Goal: Task Accomplishment & Management: Manage account settings

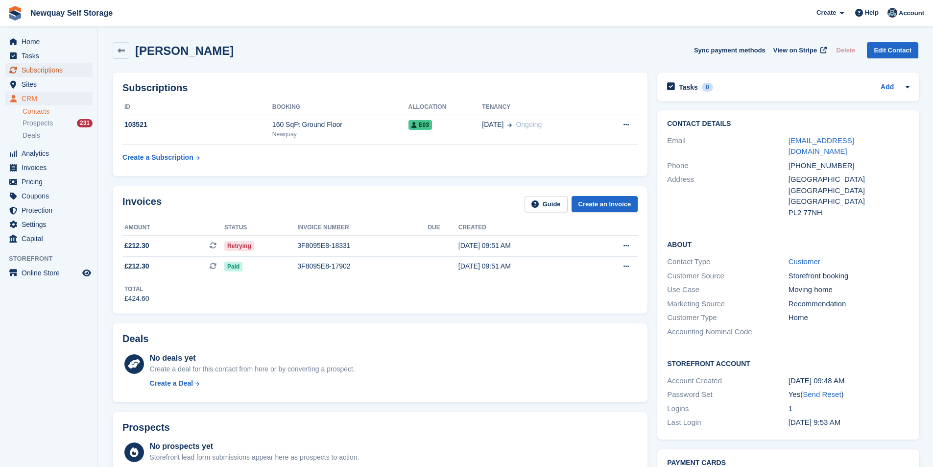
click at [60, 74] on span "Subscriptions" at bounding box center [51, 70] width 59 height 14
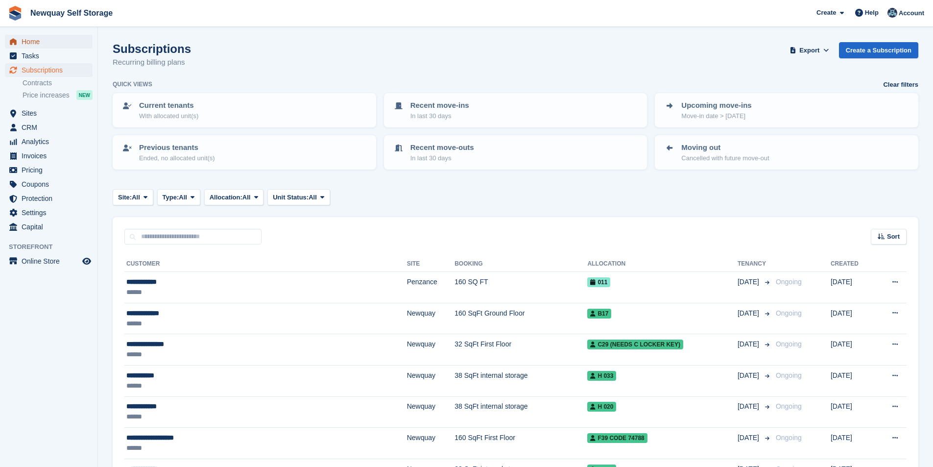
click at [49, 42] on span "Home" at bounding box center [51, 42] width 59 height 14
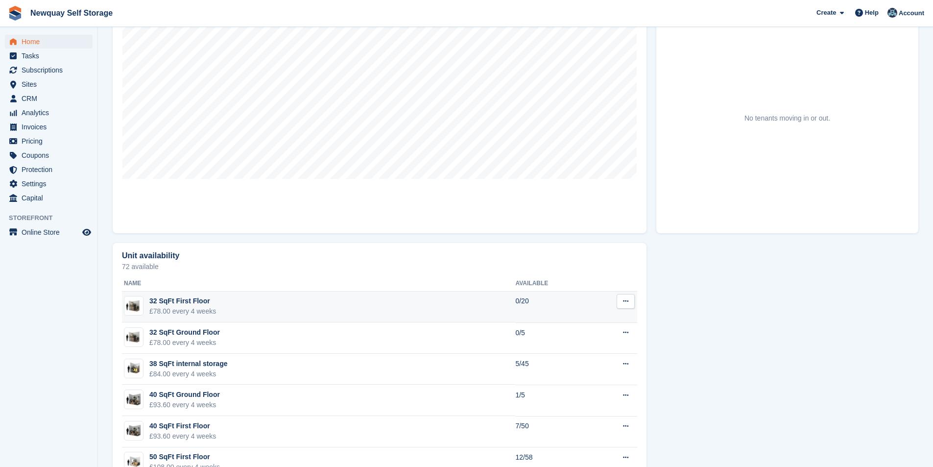
scroll to position [196, 0]
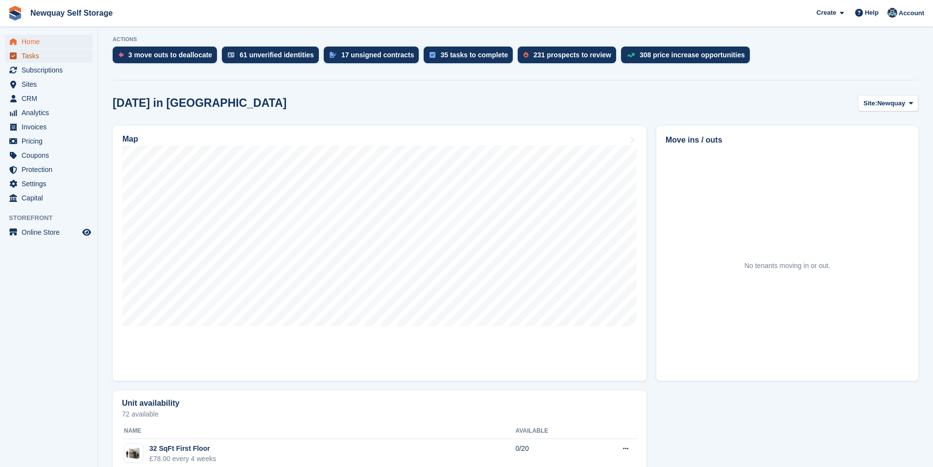
click at [57, 57] on span "Tasks" at bounding box center [51, 56] width 59 height 14
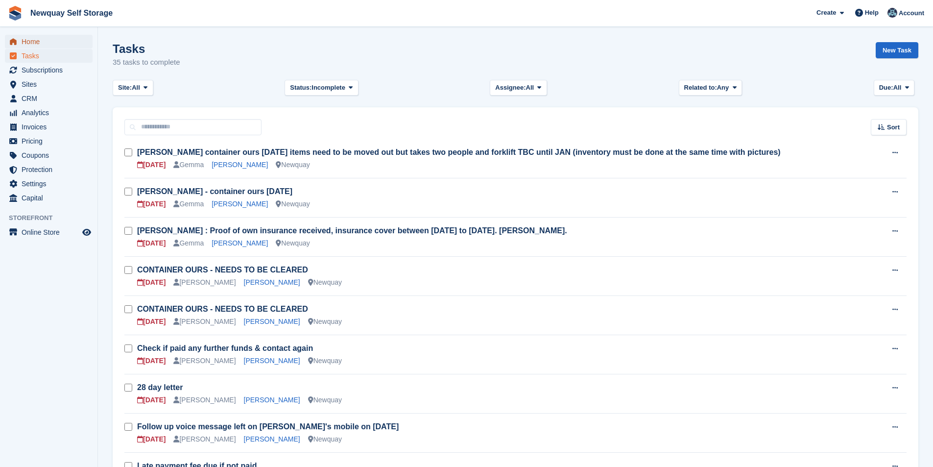
click at [38, 43] on span "Home" at bounding box center [51, 42] width 59 height 14
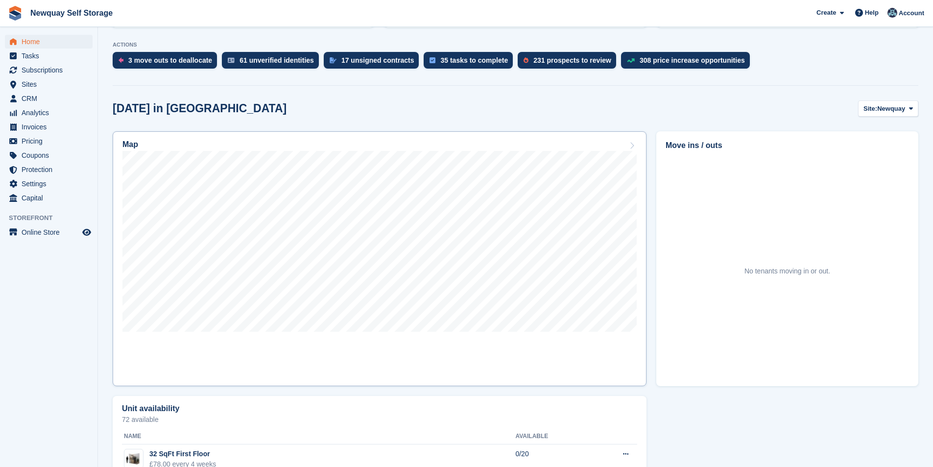
scroll to position [196, 0]
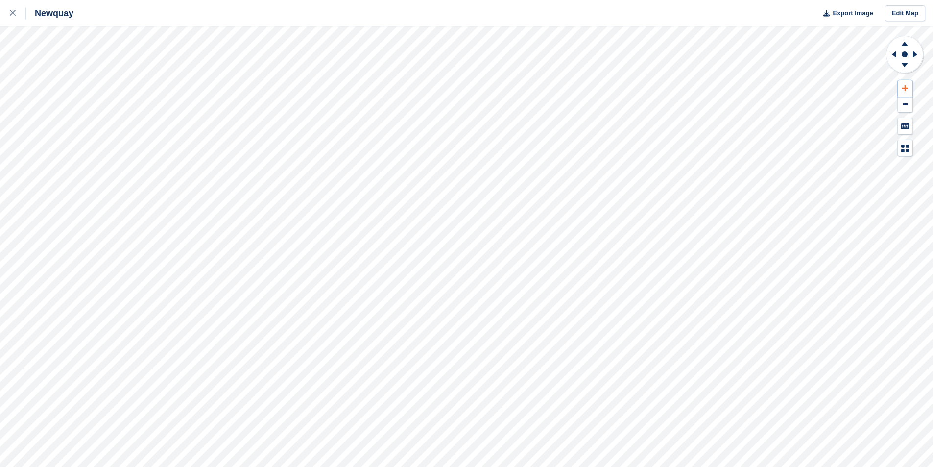
click at [906, 88] on icon at bounding box center [905, 88] width 6 height 6
click at [908, 86] on button at bounding box center [905, 88] width 15 height 16
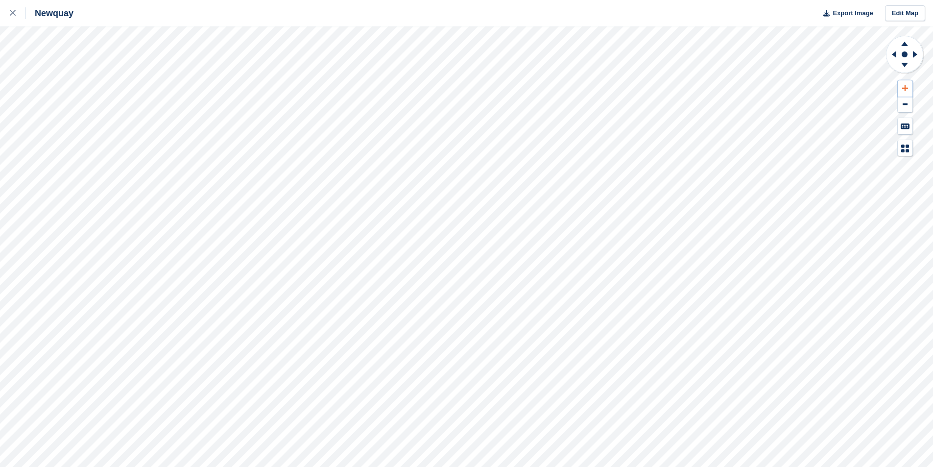
click at [908, 86] on button at bounding box center [905, 88] width 15 height 16
click at [908, 86] on icon at bounding box center [905, 88] width 6 height 7
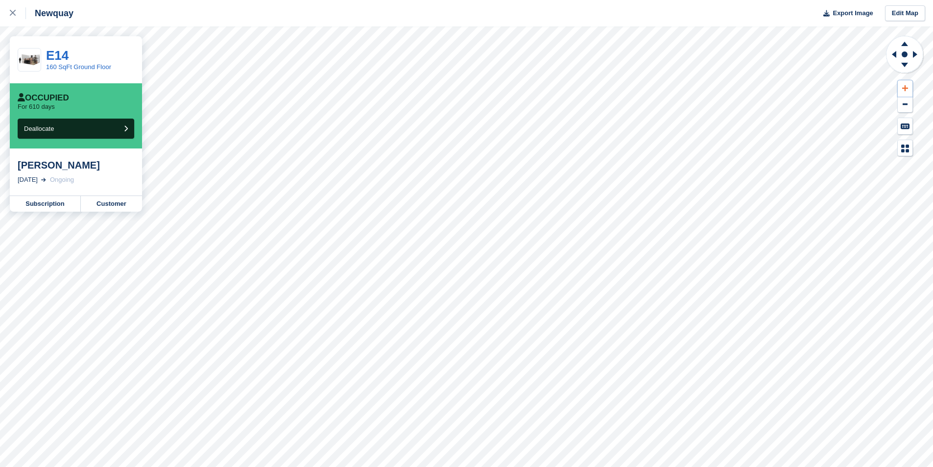
click at [908, 86] on icon at bounding box center [905, 88] width 6 height 7
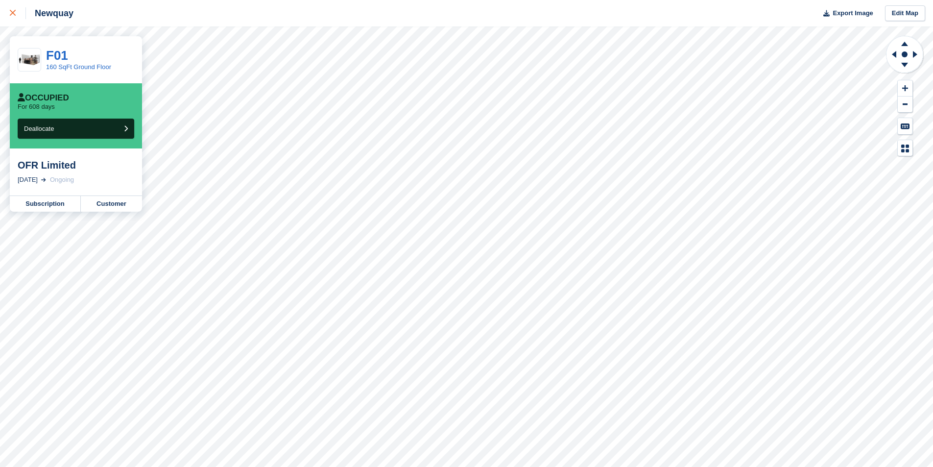
click at [12, 16] on icon at bounding box center [13, 13] width 6 height 6
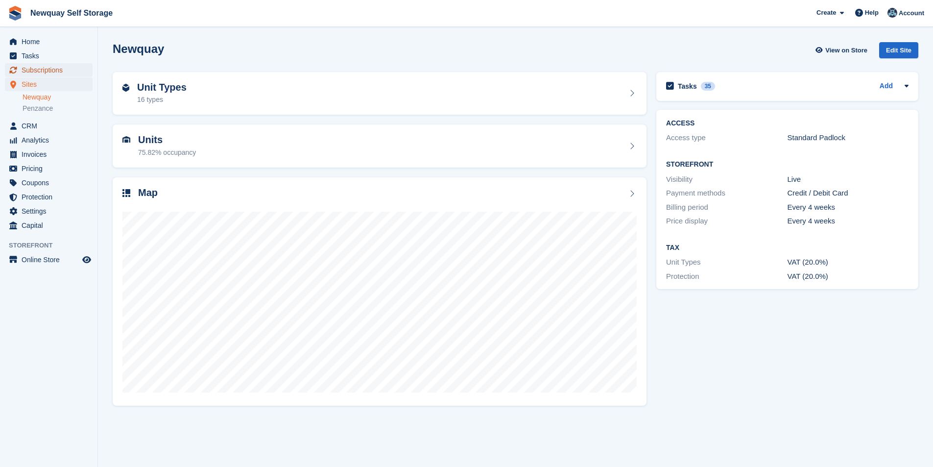
click at [46, 69] on span "Subscriptions" at bounding box center [51, 70] width 59 height 14
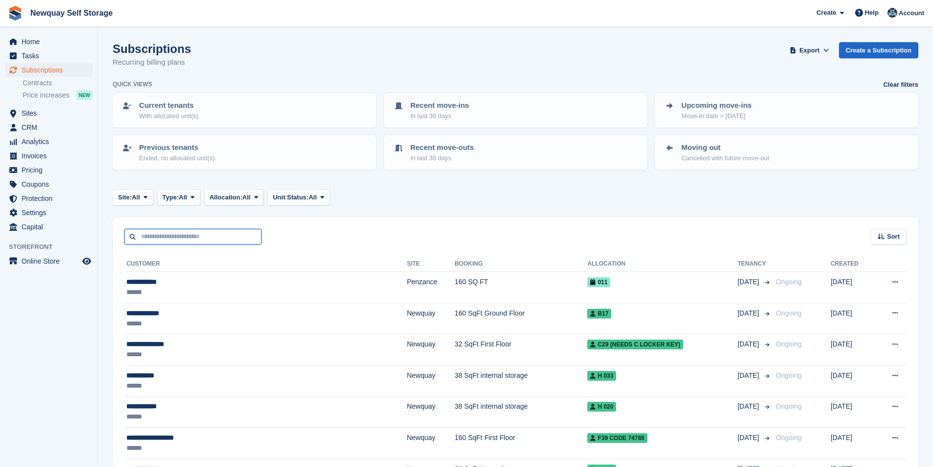
click at [185, 238] on input "text" at bounding box center [192, 237] width 137 height 16
type input "******"
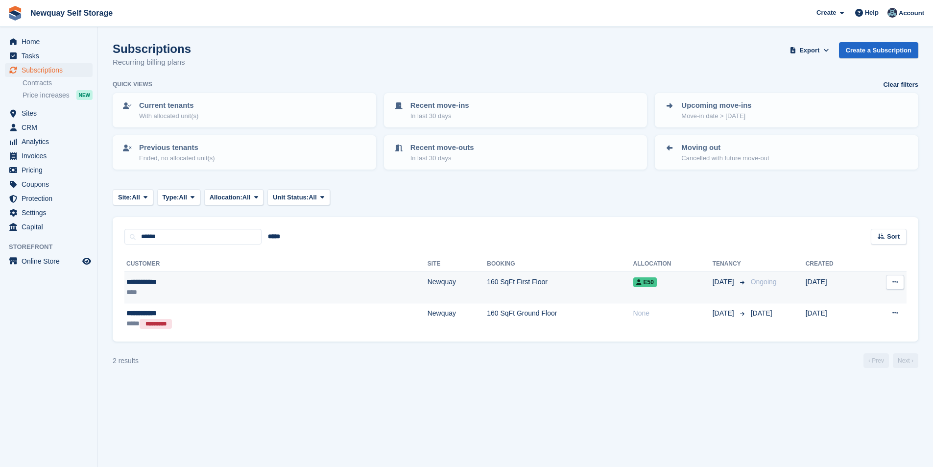
click at [154, 282] on div "**********" at bounding box center [198, 282] width 144 height 10
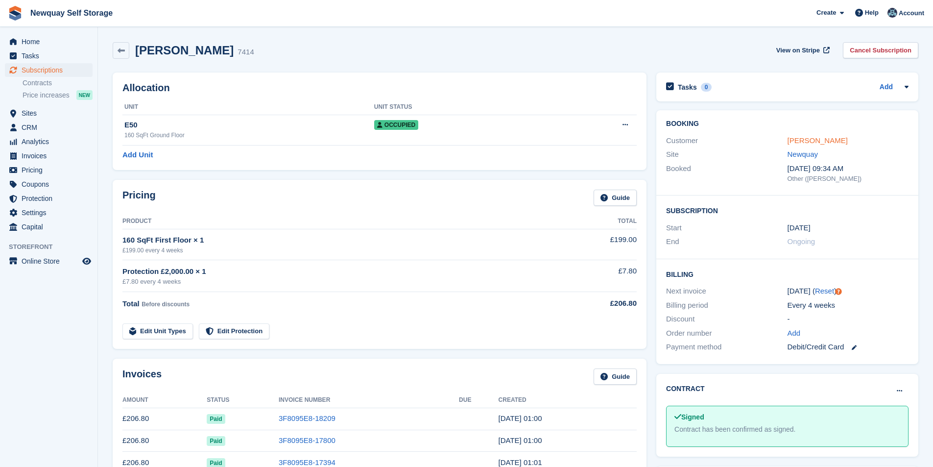
click at [824, 141] on link "David Whelan" at bounding box center [818, 140] width 60 height 8
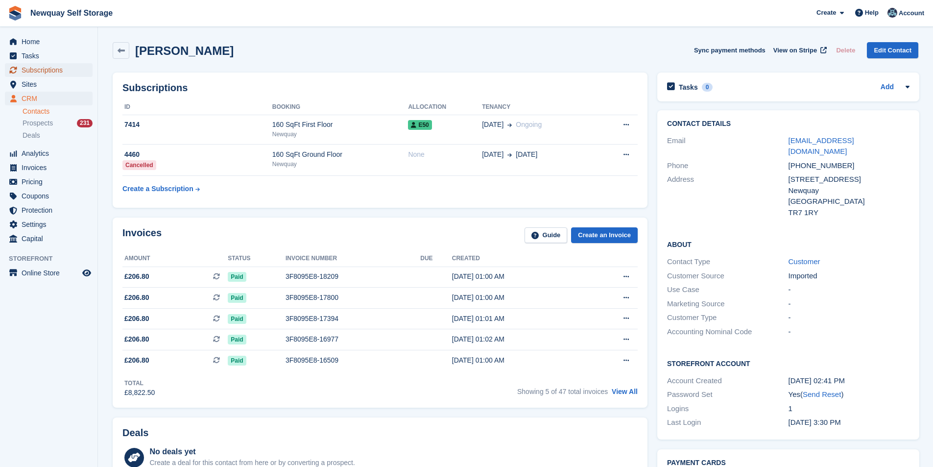
click at [62, 70] on span "Subscriptions" at bounding box center [51, 70] width 59 height 14
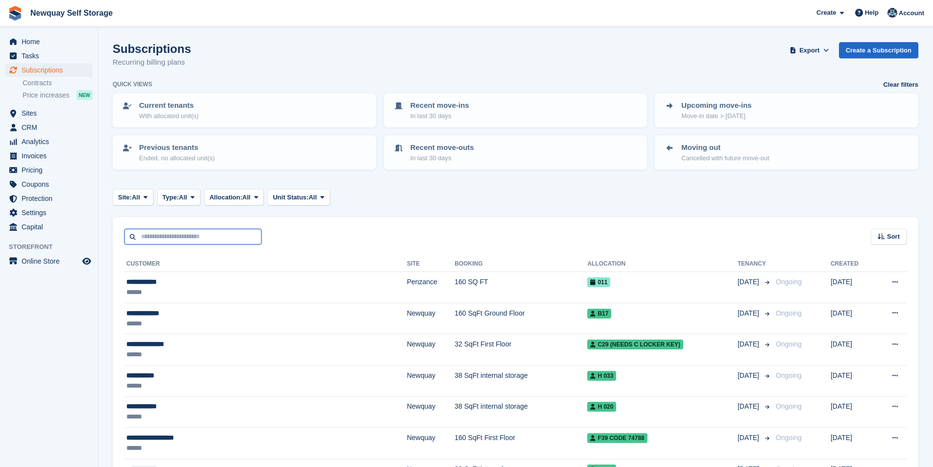
click at [191, 237] on input "text" at bounding box center [192, 237] width 137 height 16
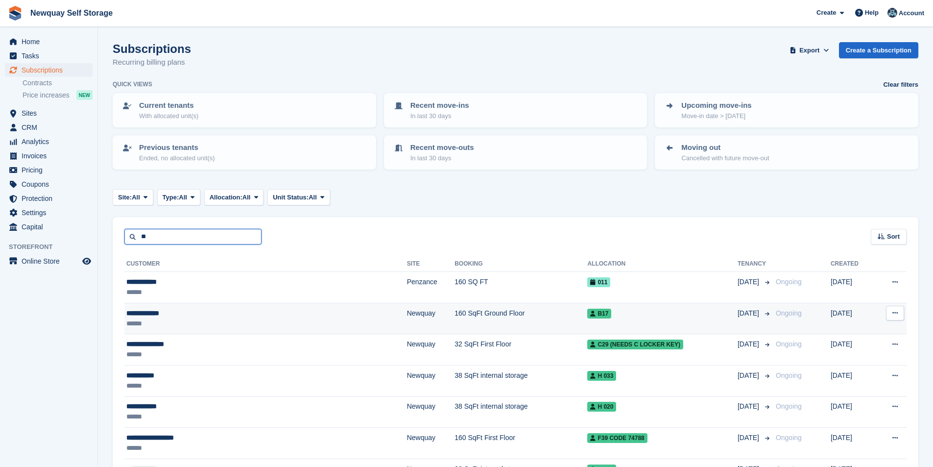
type input "******"
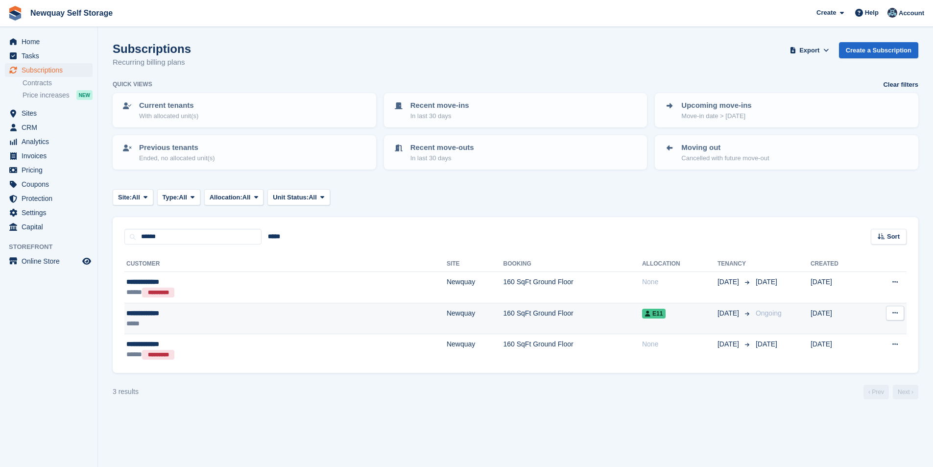
click at [156, 314] on div "**********" at bounding box center [206, 313] width 161 height 10
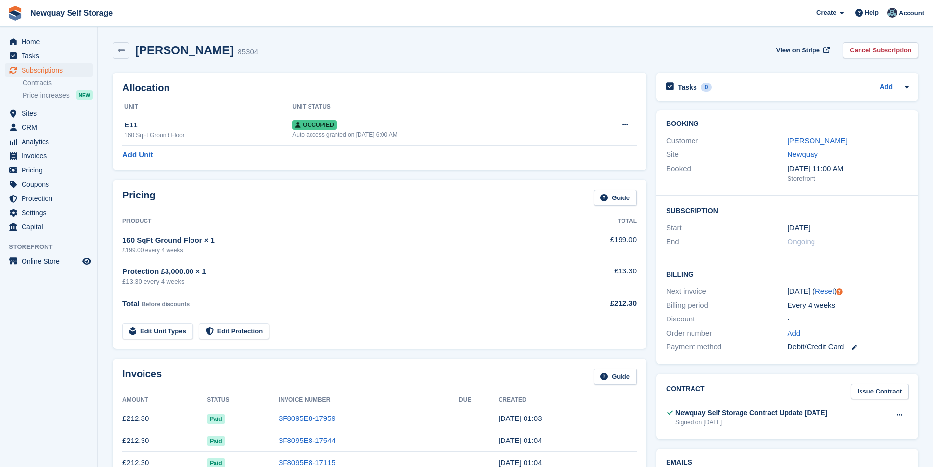
click at [834, 144] on div "[PERSON_NAME]" at bounding box center [848, 140] width 121 height 11
click at [827, 136] on link "[PERSON_NAME]" at bounding box center [818, 140] width 60 height 8
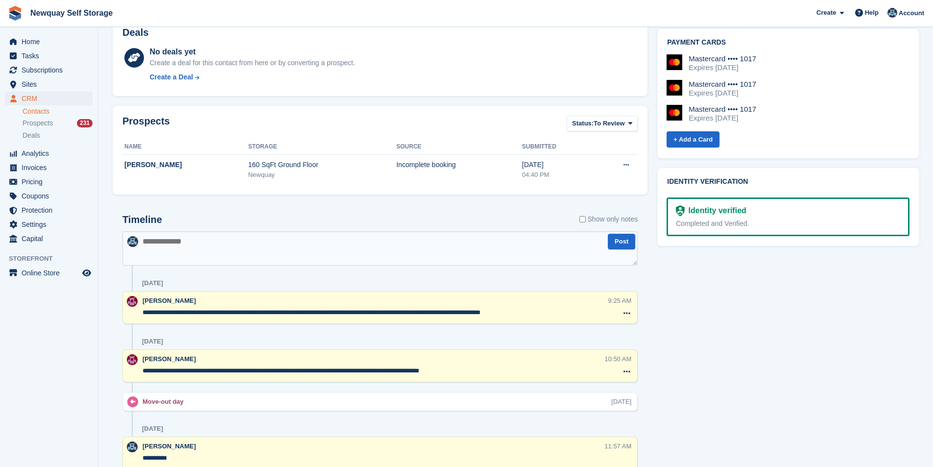
scroll to position [441, 0]
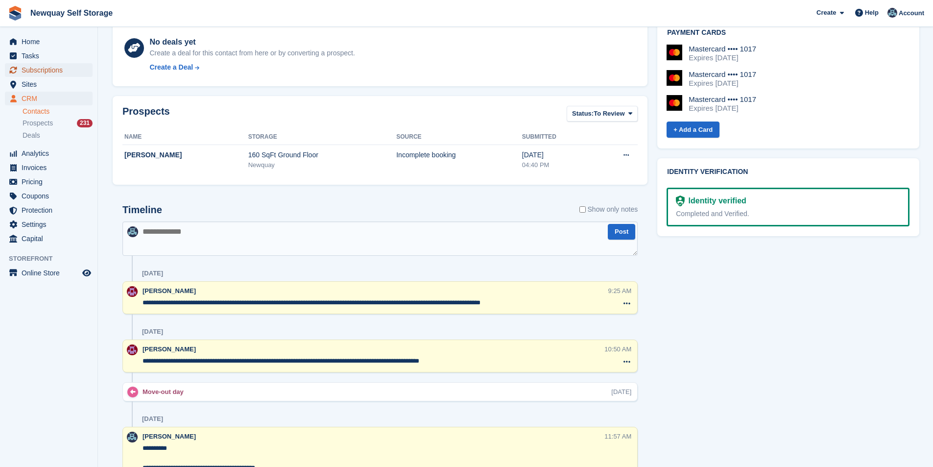
click at [44, 66] on span "Subscriptions" at bounding box center [51, 70] width 59 height 14
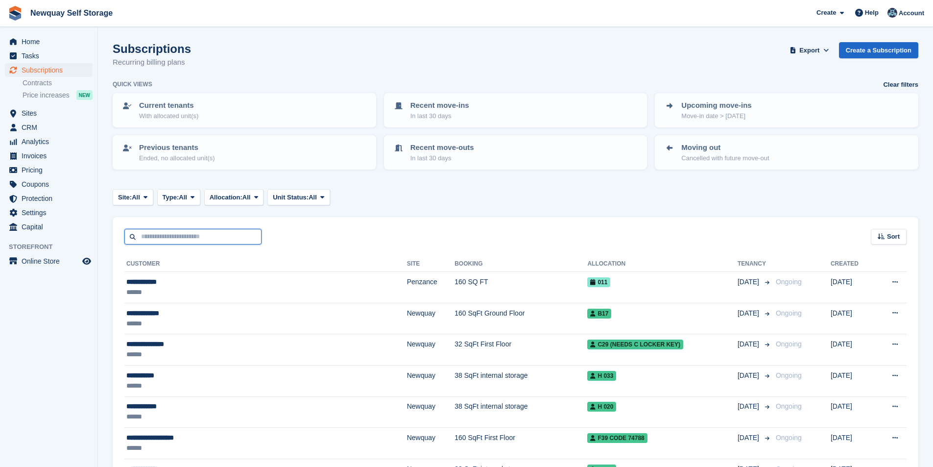
click at [223, 237] on input "text" at bounding box center [192, 237] width 137 height 16
type input "*****"
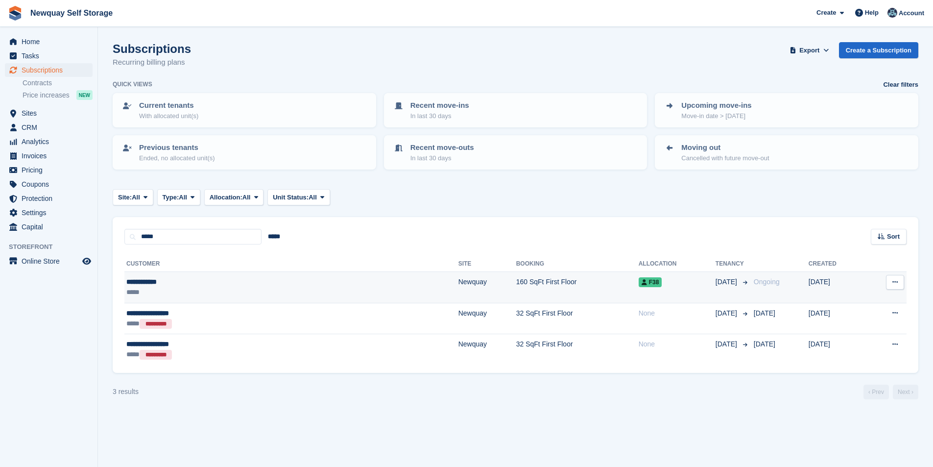
click at [162, 282] on div "**********" at bounding box center [207, 282] width 163 height 10
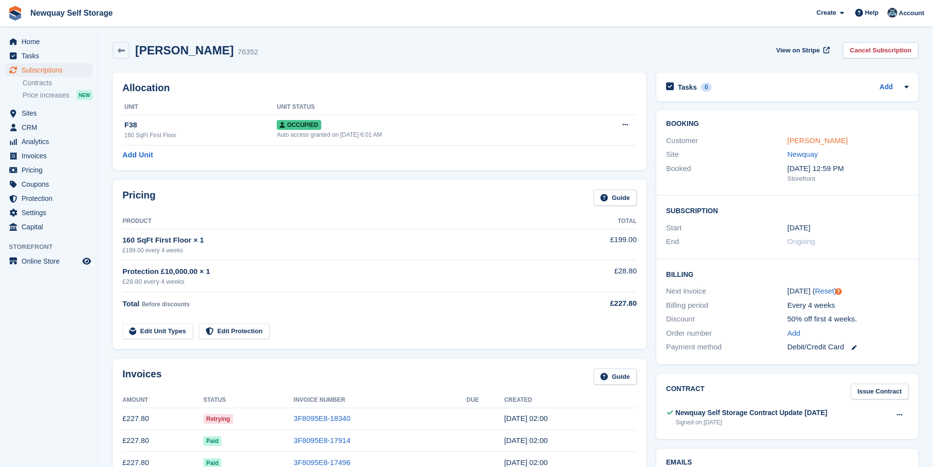
click at [821, 143] on link "[PERSON_NAME]" at bounding box center [818, 140] width 60 height 8
click at [810, 140] on link "[PERSON_NAME]" at bounding box center [818, 140] width 60 height 8
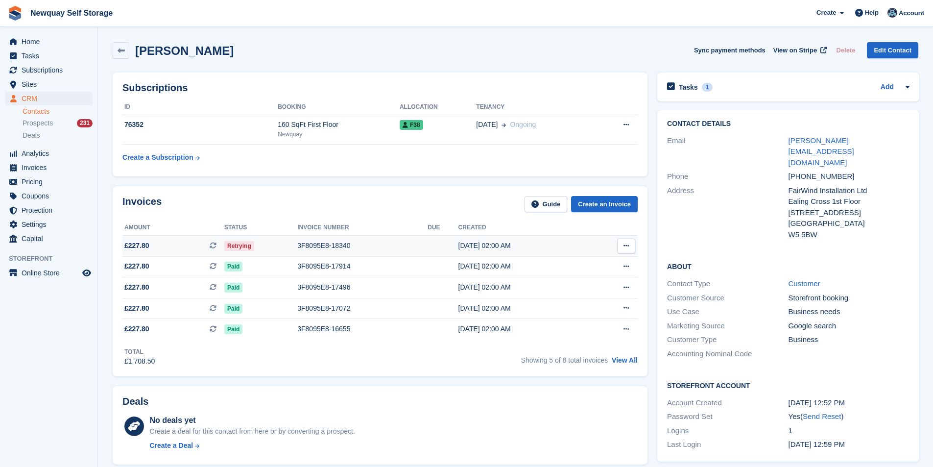
click at [324, 245] on div "3F8095E8-18340" at bounding box center [362, 246] width 130 height 10
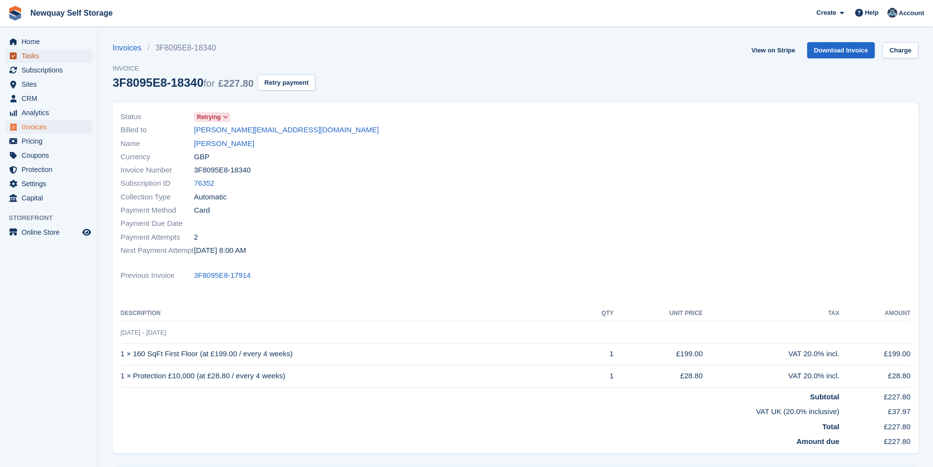
click at [50, 56] on span "Tasks" at bounding box center [51, 56] width 59 height 14
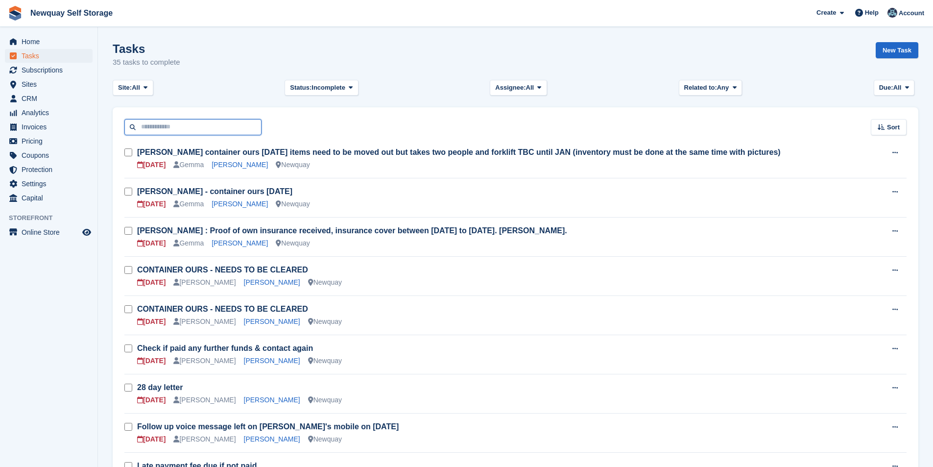
click at [206, 128] on input "text" at bounding box center [192, 127] width 137 height 16
type input "*****"
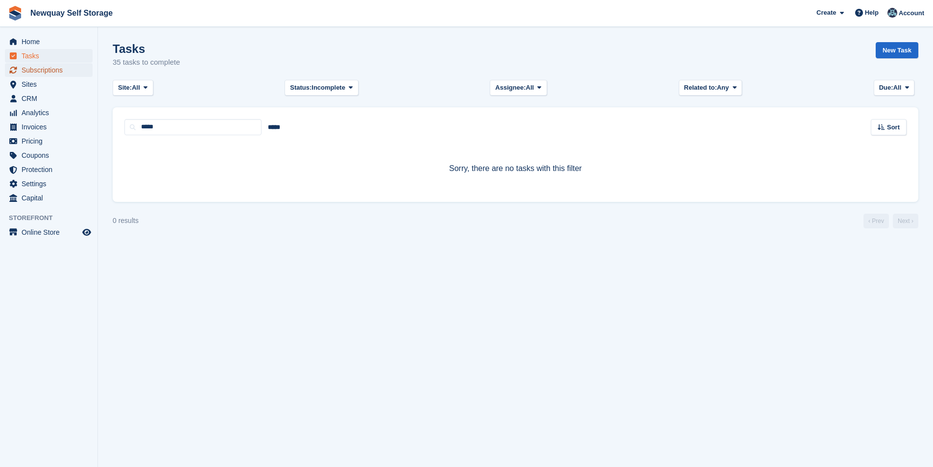
click at [44, 67] on span "Subscriptions" at bounding box center [51, 70] width 59 height 14
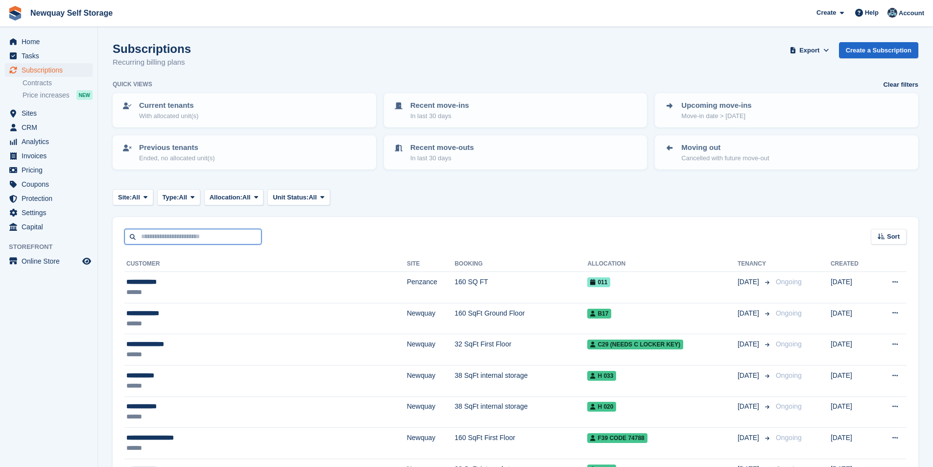
click at [184, 238] on input "text" at bounding box center [192, 237] width 137 height 16
type input "*****"
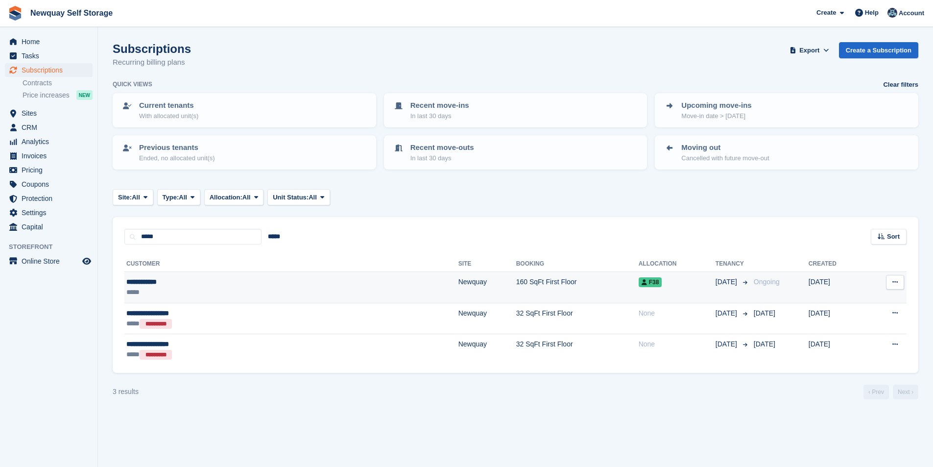
click at [147, 277] on div "**********" at bounding box center [207, 282] width 163 height 10
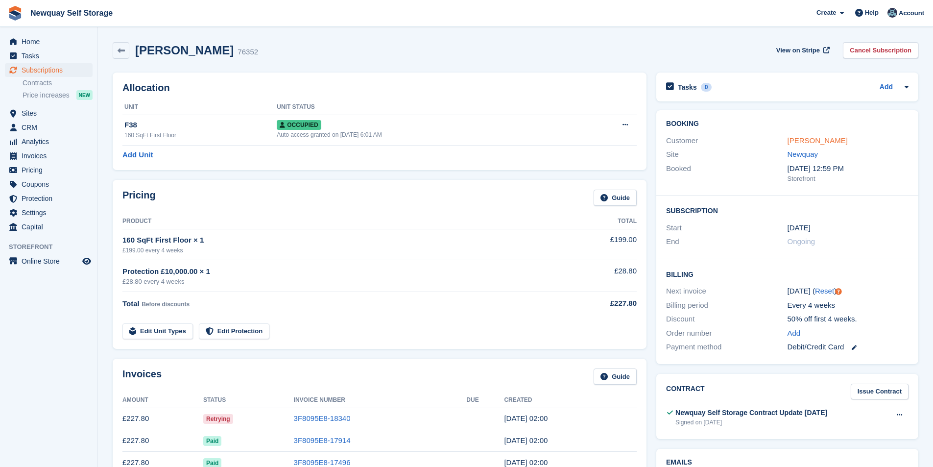
click at [819, 139] on link "[PERSON_NAME]" at bounding box center [818, 140] width 60 height 8
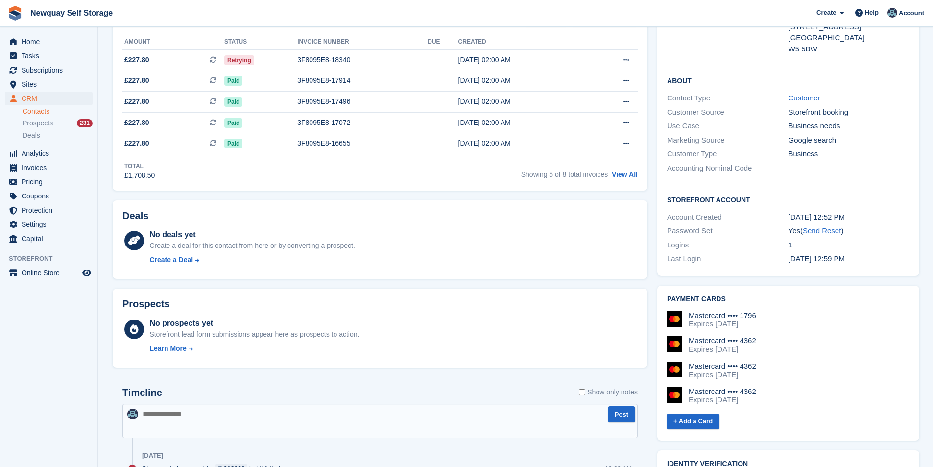
scroll to position [196, 0]
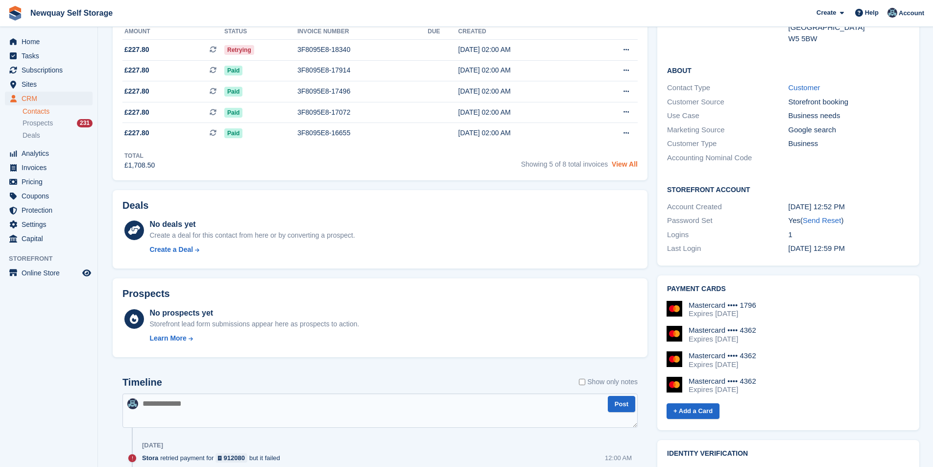
click at [625, 160] on link "View All" at bounding box center [625, 164] width 26 height 8
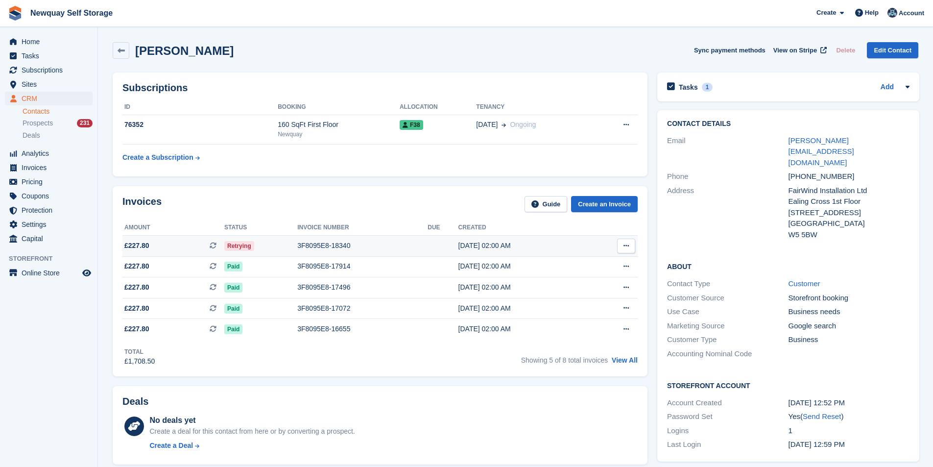
click at [331, 246] on div "3F8095E8-18340" at bounding box center [362, 246] width 130 height 10
click at [799, 49] on span "View on Stripe" at bounding box center [796, 51] width 44 height 10
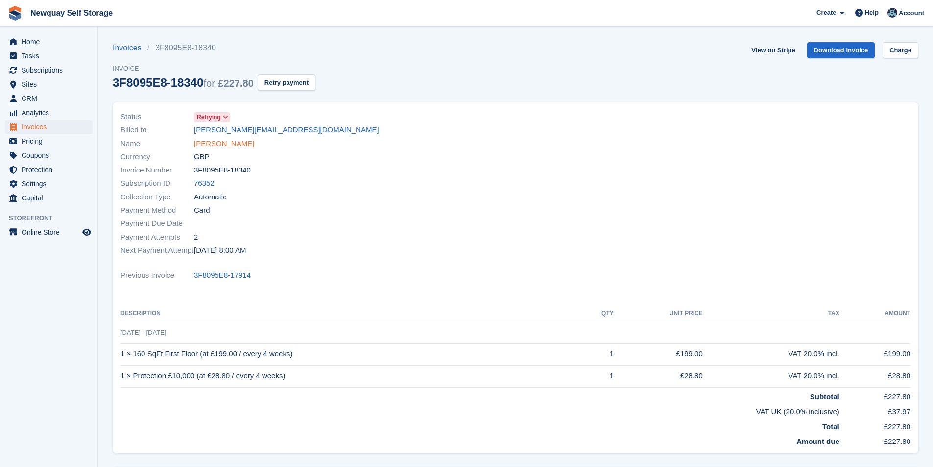
click at [225, 145] on link "[PERSON_NAME]" at bounding box center [224, 143] width 60 height 11
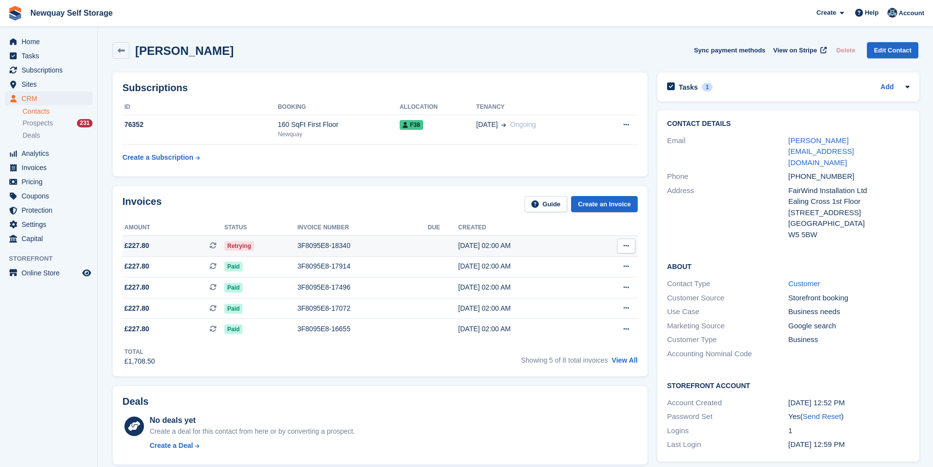
click at [324, 238] on td "3F8095E8-18340" at bounding box center [362, 245] width 130 height 21
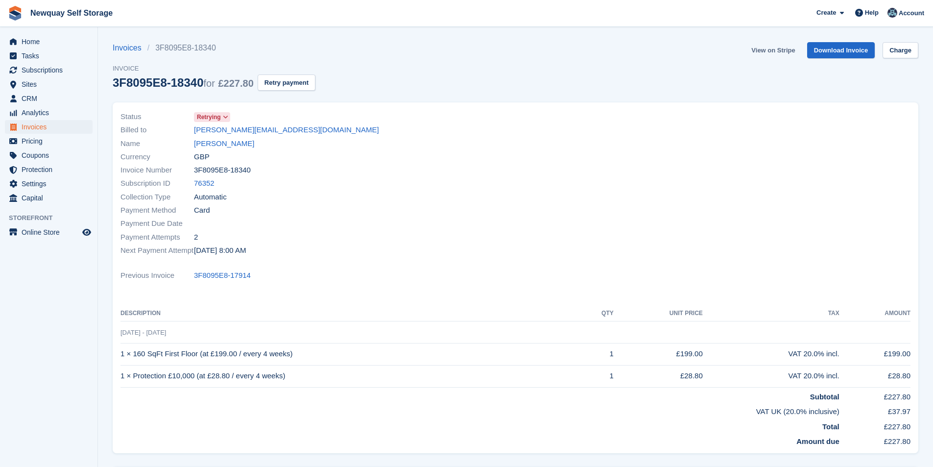
click at [776, 47] on link "View on Stripe" at bounding box center [773, 50] width 51 height 16
click at [221, 144] on link "[PERSON_NAME]" at bounding box center [224, 143] width 60 height 11
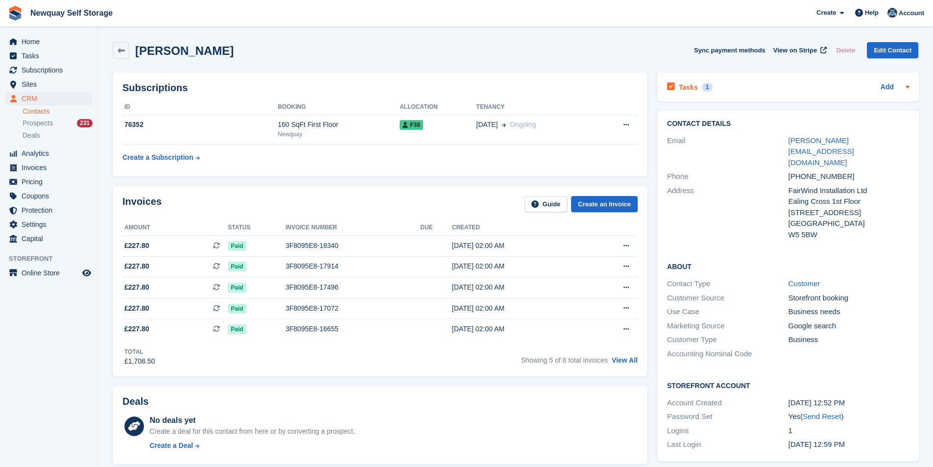
click at [696, 85] on div "Tasks 1" at bounding box center [690, 86] width 46 height 13
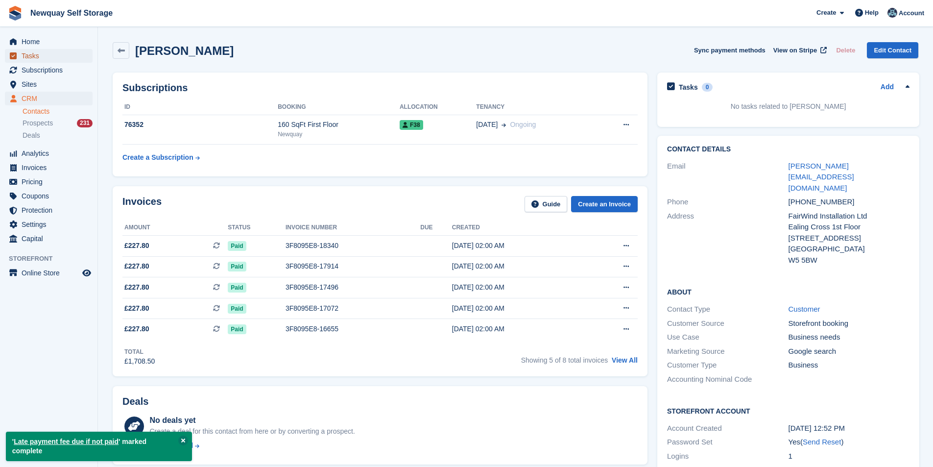
click at [56, 56] on span "Tasks" at bounding box center [51, 56] width 59 height 14
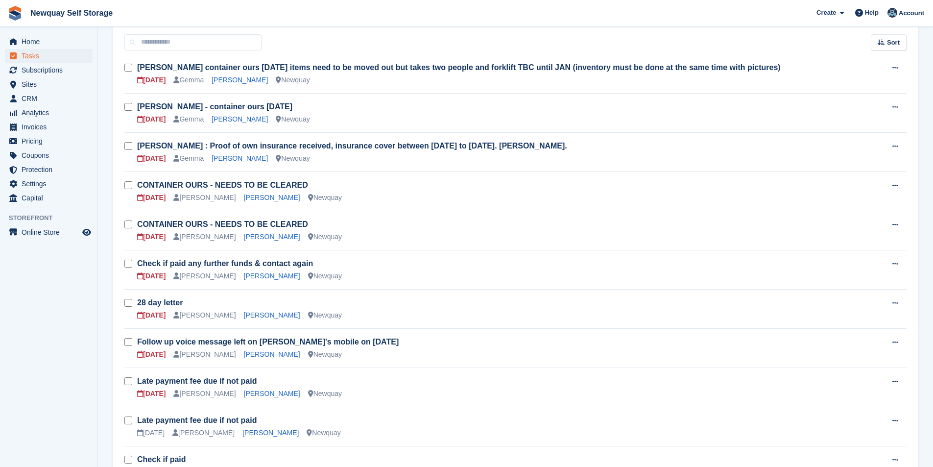
scroll to position [49, 0]
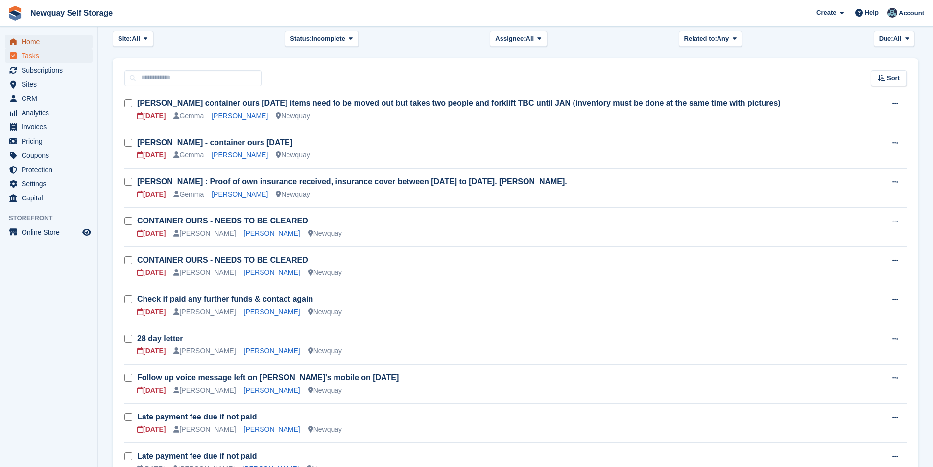
click at [43, 38] on span "Home" at bounding box center [51, 42] width 59 height 14
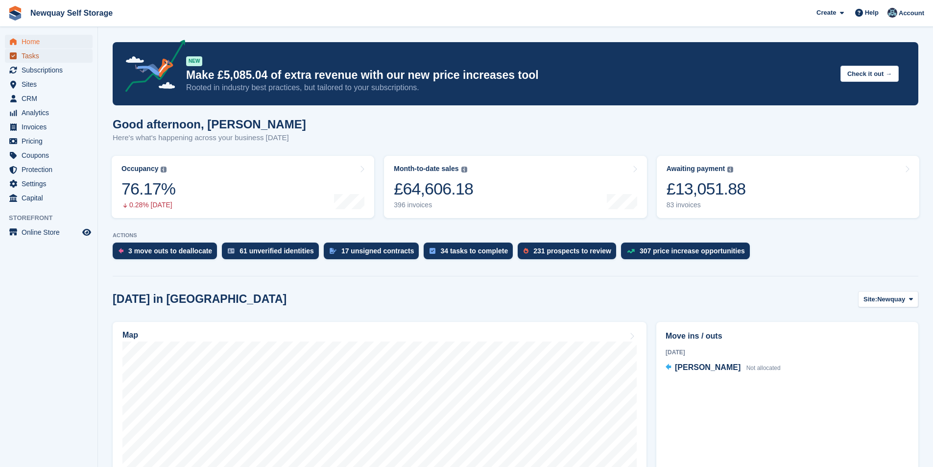
click at [36, 54] on span "Tasks" at bounding box center [51, 56] width 59 height 14
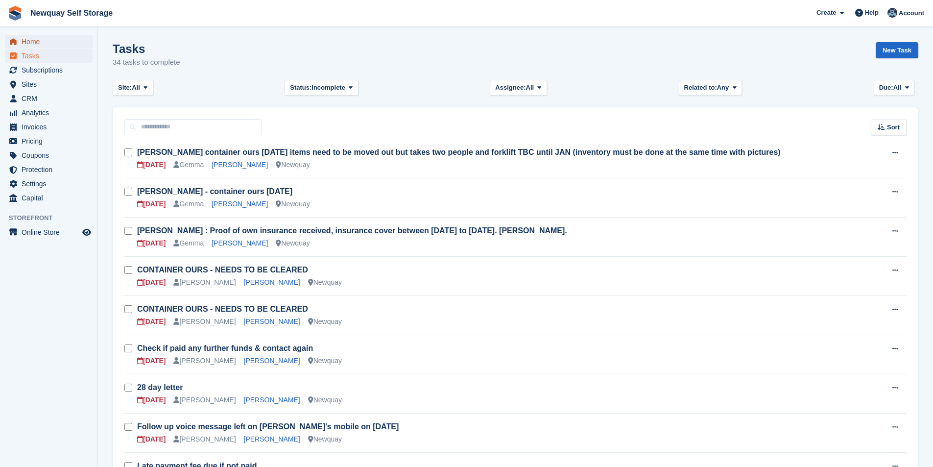
click at [31, 42] on span "Home" at bounding box center [51, 42] width 59 height 14
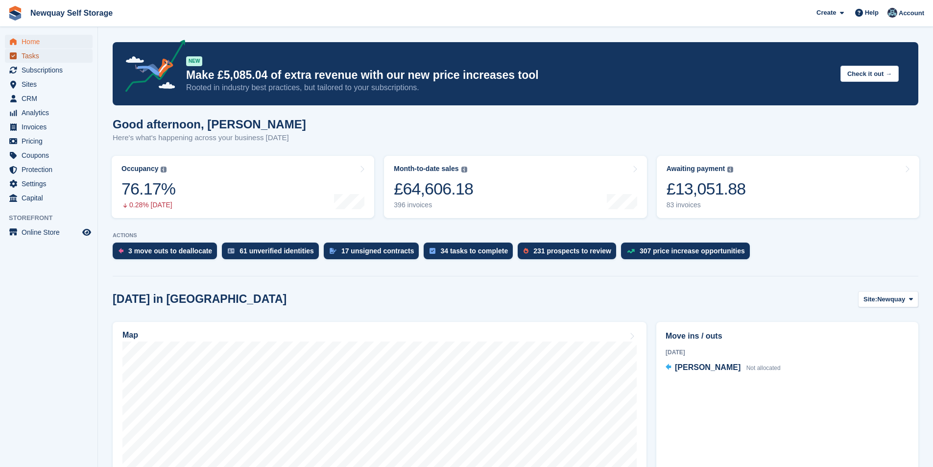
click at [47, 55] on span "Tasks" at bounding box center [51, 56] width 59 height 14
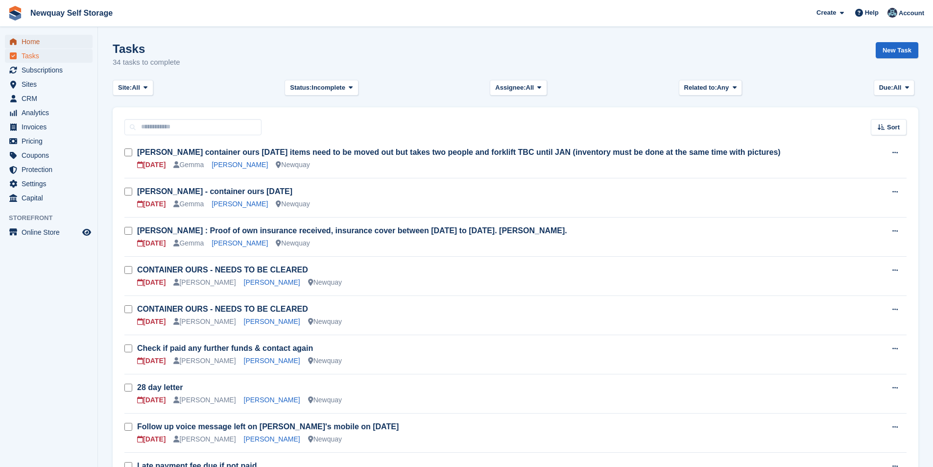
click at [40, 42] on span "Home" at bounding box center [51, 42] width 59 height 14
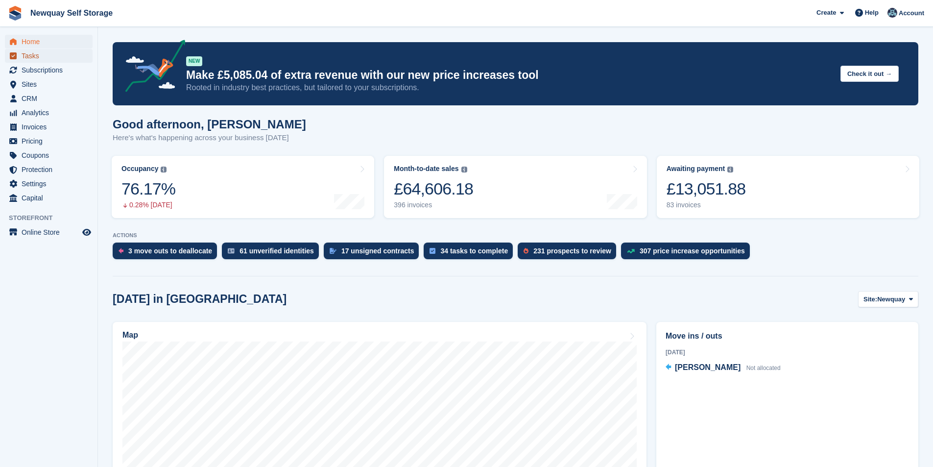
click at [36, 53] on span "Tasks" at bounding box center [51, 56] width 59 height 14
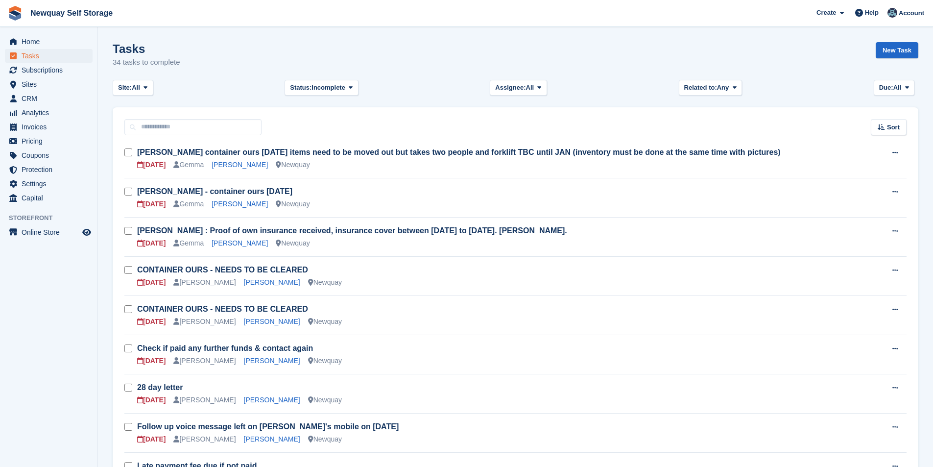
click at [37, 53] on span "Tasks" at bounding box center [51, 56] width 59 height 14
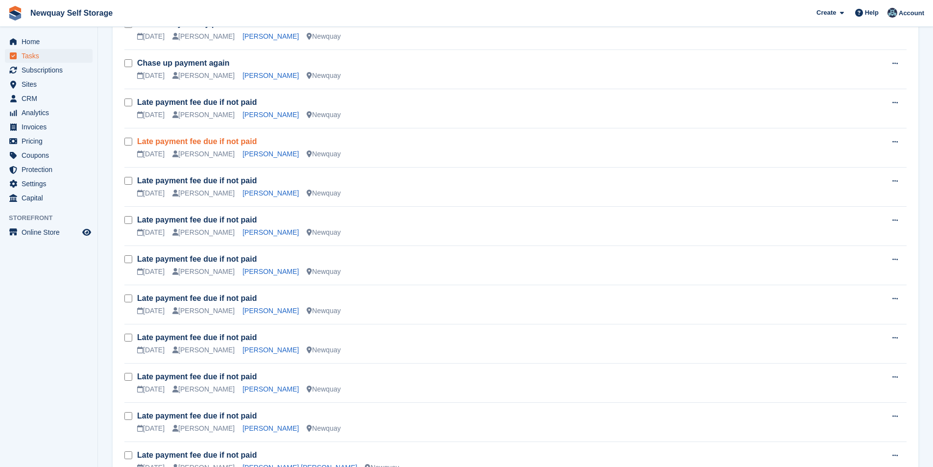
scroll to position [441, 0]
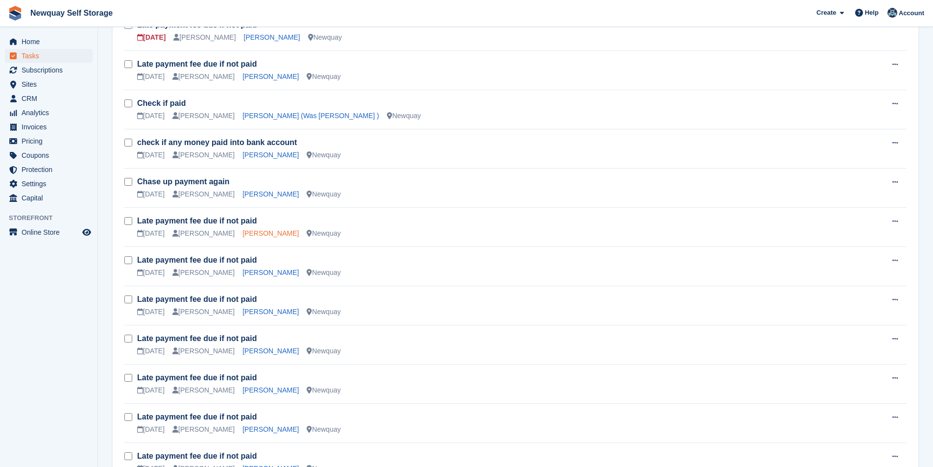
click at [242, 229] on link "Andrew Telfer" at bounding box center [270, 233] width 56 height 8
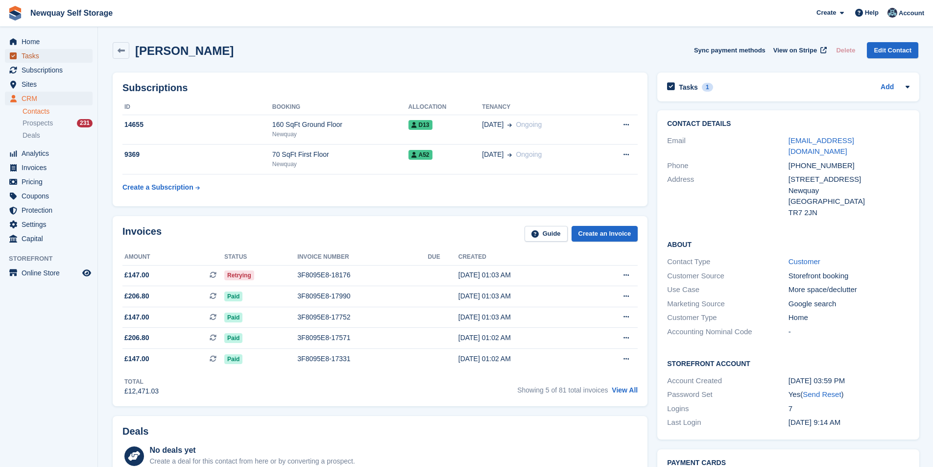
click at [34, 53] on span "Tasks" at bounding box center [51, 56] width 59 height 14
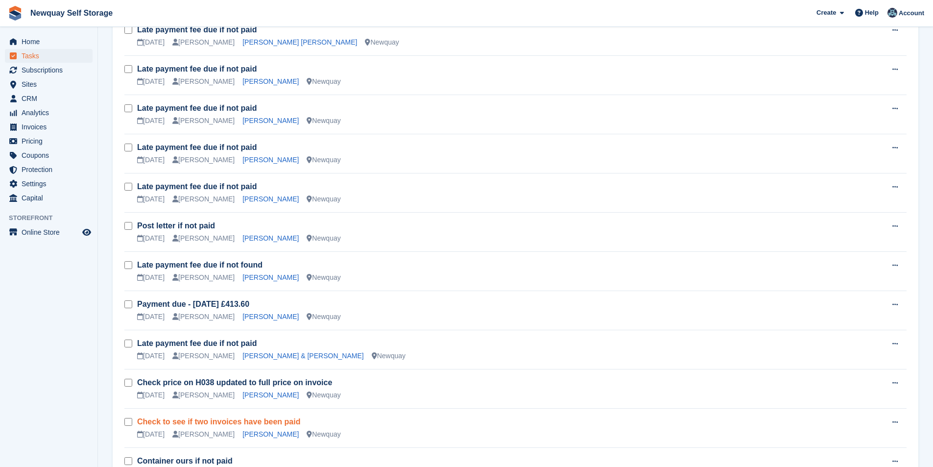
scroll to position [1049, 0]
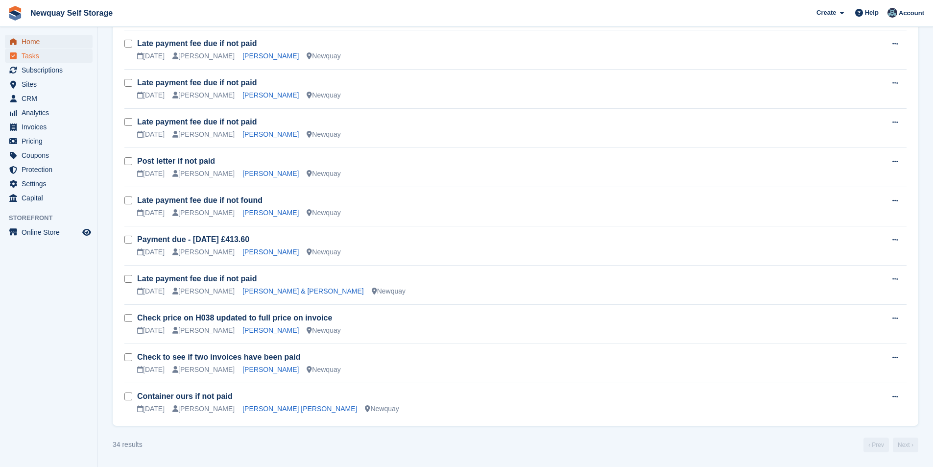
click at [40, 39] on span "Home" at bounding box center [51, 42] width 59 height 14
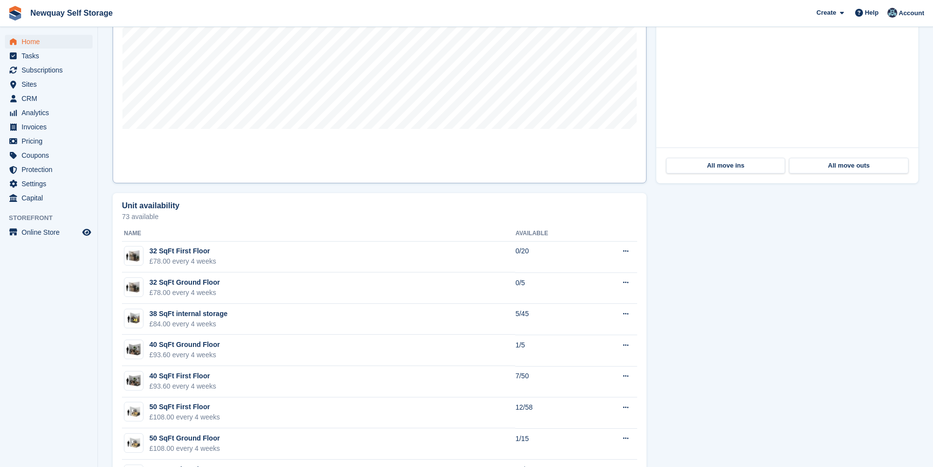
scroll to position [245, 0]
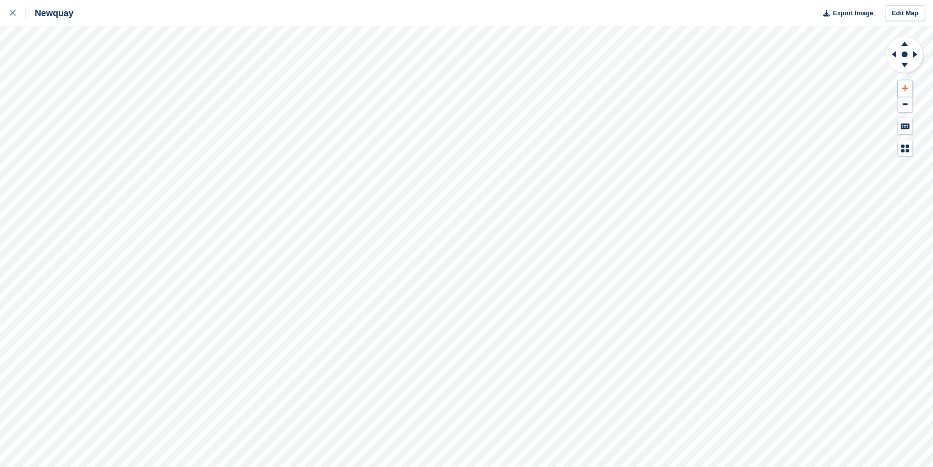
click at [905, 87] on icon at bounding box center [905, 88] width 6 height 6
click at [904, 88] on icon at bounding box center [905, 88] width 6 height 7
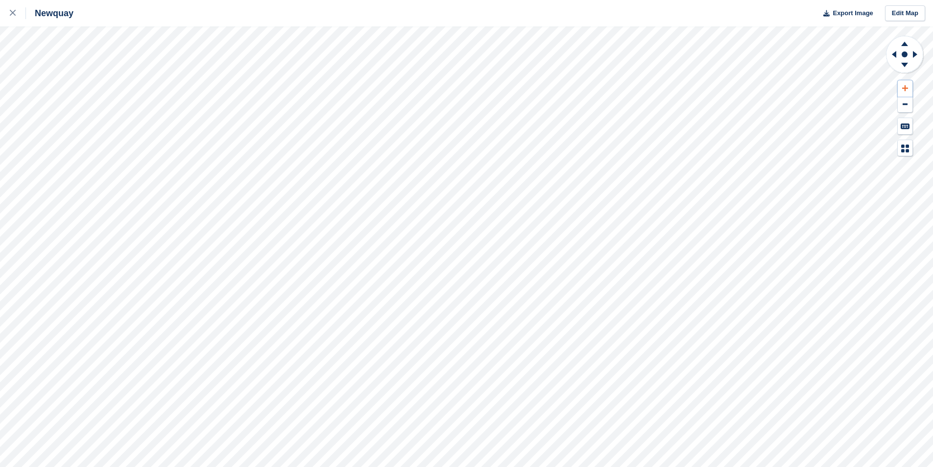
click at [904, 88] on icon at bounding box center [905, 88] width 6 height 7
click at [906, 88] on icon at bounding box center [905, 88] width 6 height 6
click at [14, 8] on div at bounding box center [18, 13] width 16 height 12
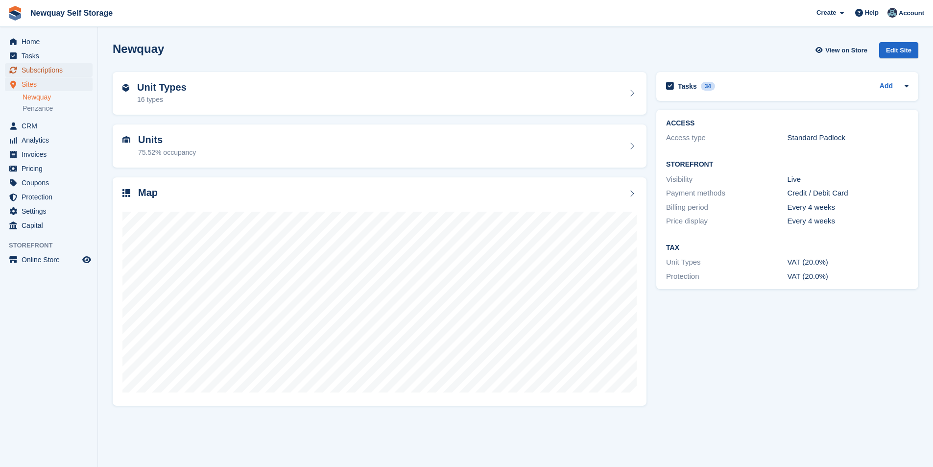
click at [53, 68] on span "Subscriptions" at bounding box center [51, 70] width 59 height 14
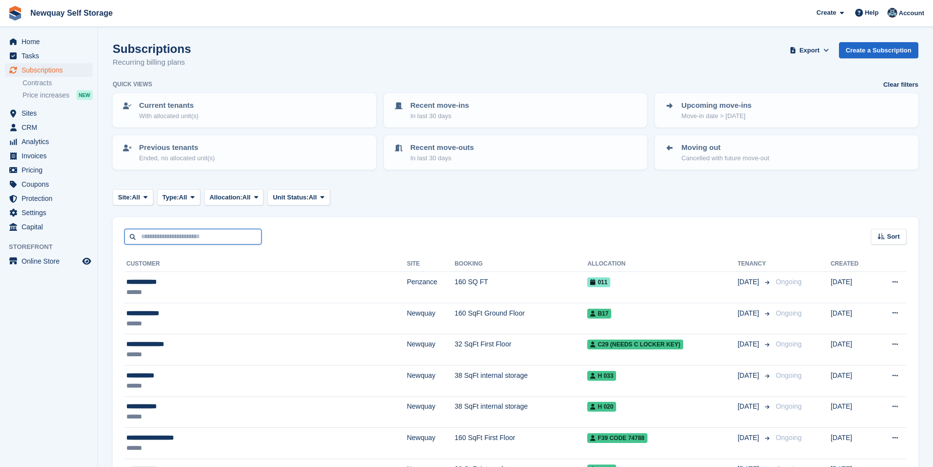
click at [178, 232] on input "text" at bounding box center [192, 237] width 137 height 16
type input "********"
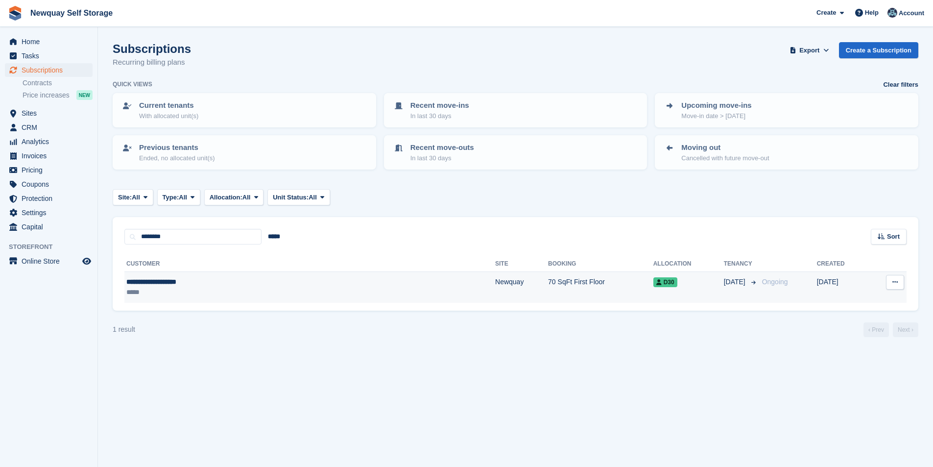
click at [159, 279] on div "**********" at bounding box center [225, 282] width 198 height 10
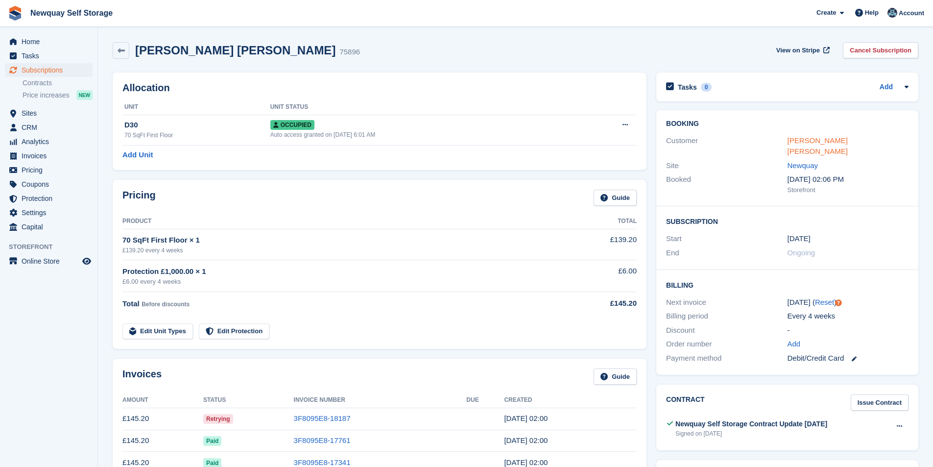
click at [825, 137] on link "Petra Linda Reynolds" at bounding box center [818, 146] width 60 height 20
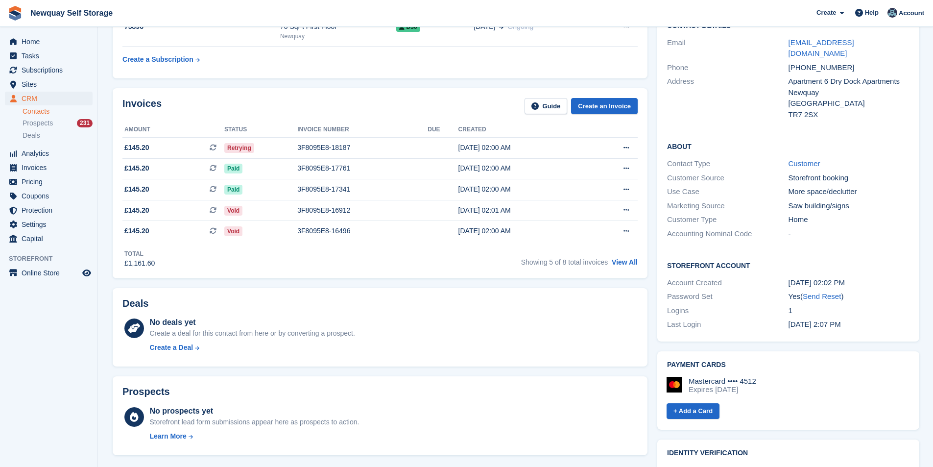
scroll to position [147, 0]
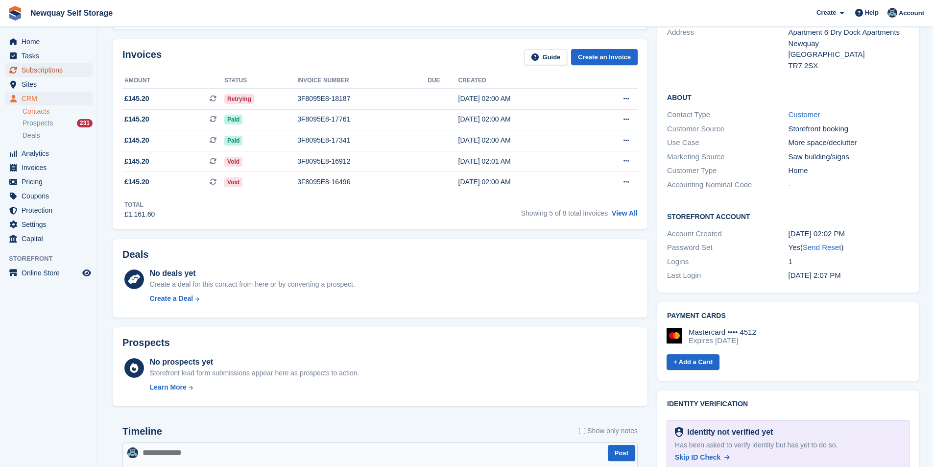
click at [48, 67] on span "Subscriptions" at bounding box center [51, 70] width 59 height 14
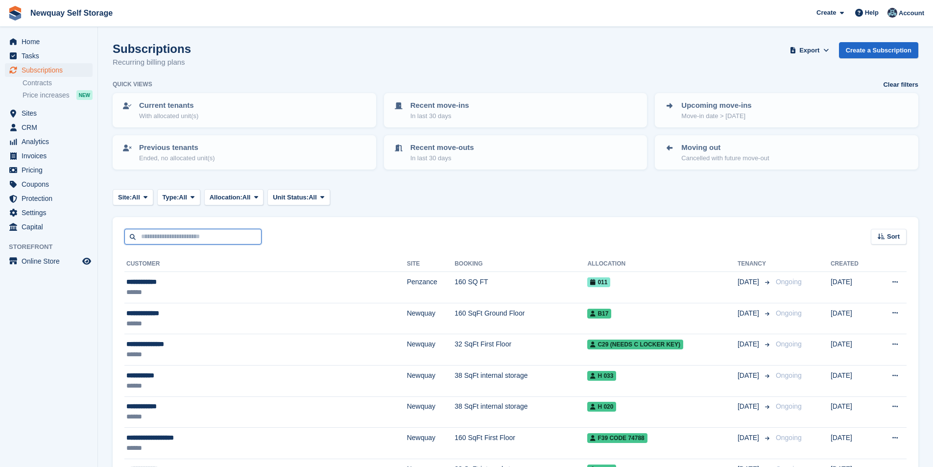
click at [186, 235] on input "text" at bounding box center [192, 237] width 137 height 16
type input "*****"
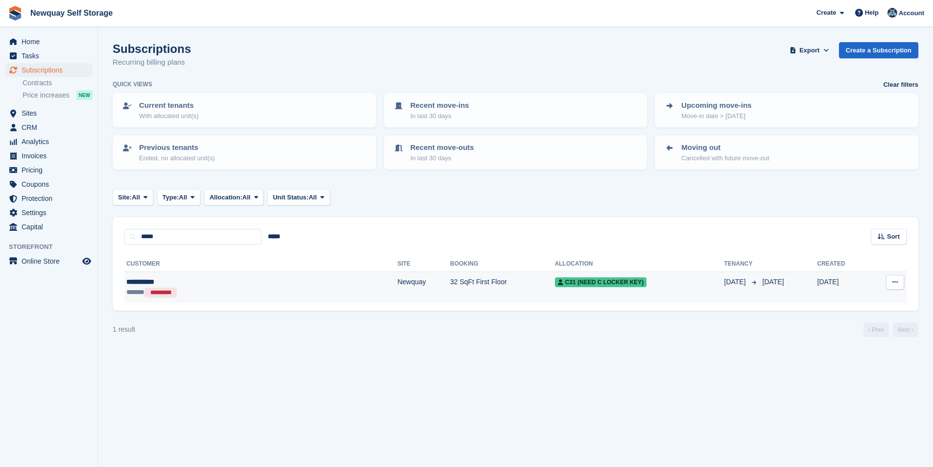
click at [136, 281] on div "**********" at bounding box center [199, 282] width 146 height 10
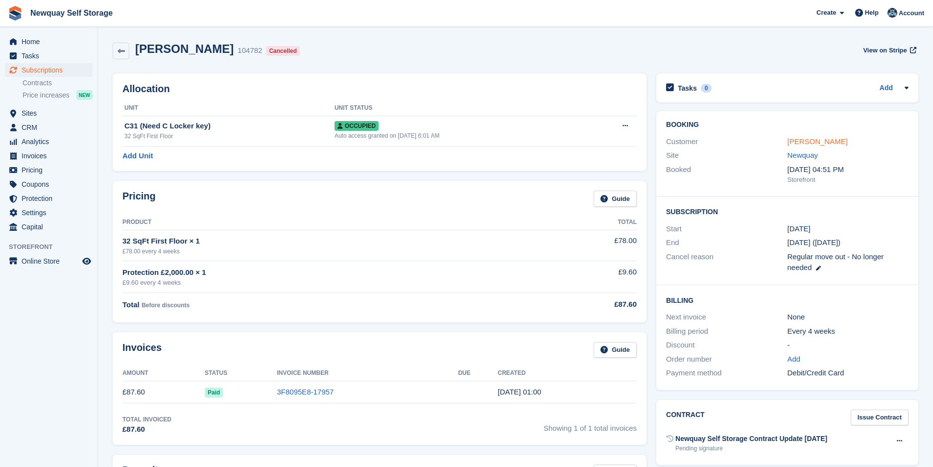
click at [806, 142] on link "[PERSON_NAME]" at bounding box center [818, 141] width 60 height 8
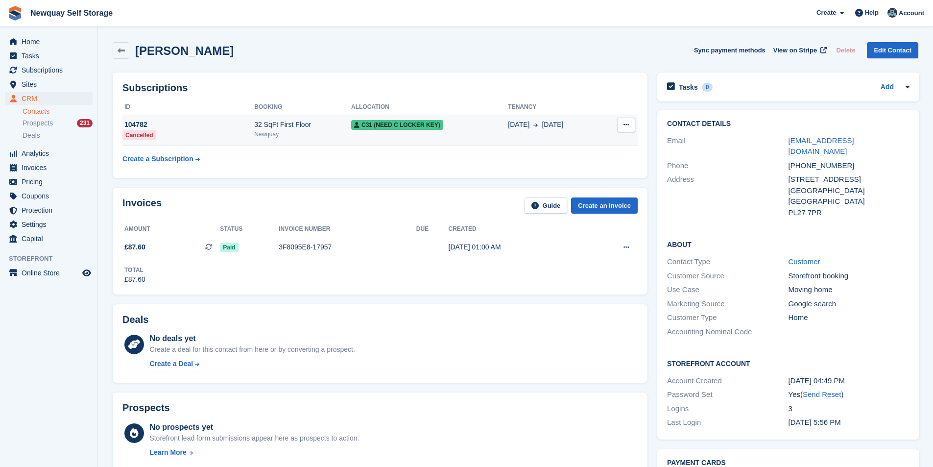
click at [627, 124] on icon at bounding box center [626, 124] width 5 height 6
click at [564, 110] on th "Tenancy" at bounding box center [555, 107] width 95 height 16
click at [388, 119] on td "C31 (Need C Locker key)" at bounding box center [429, 130] width 157 height 31
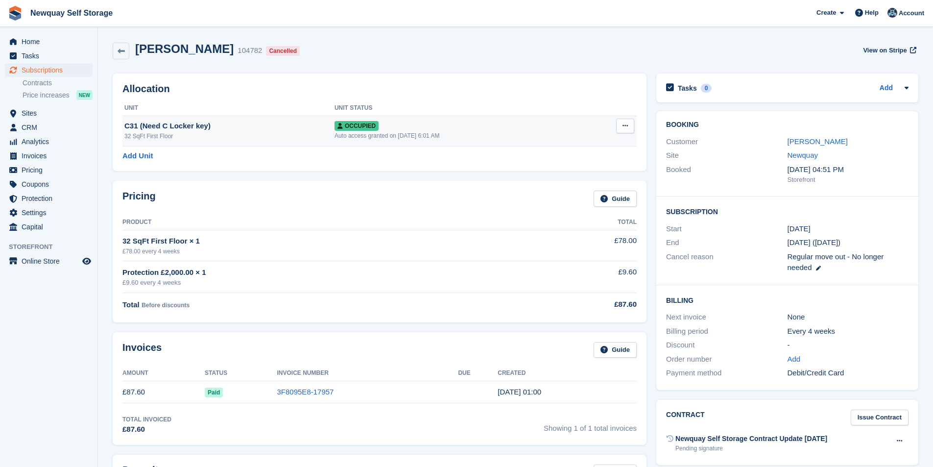
click at [625, 124] on icon at bounding box center [625, 125] width 5 height 6
click at [570, 176] on p "Deallocate" at bounding box center [587, 178] width 85 height 13
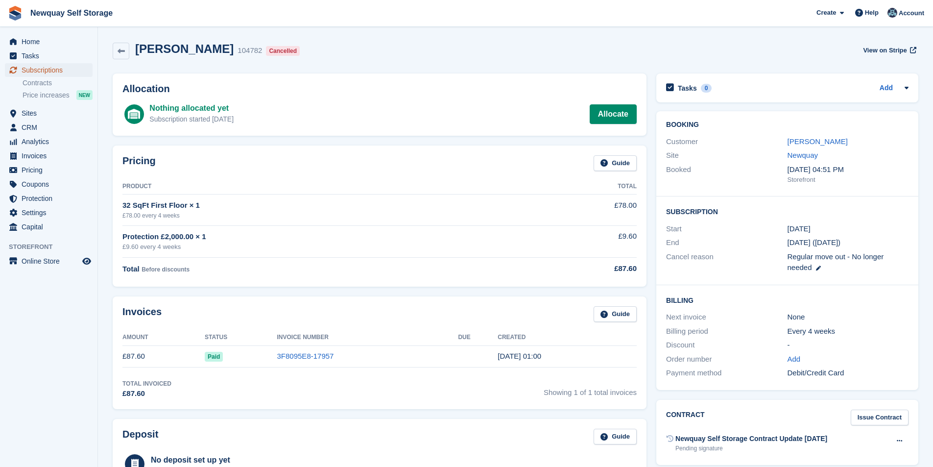
click at [45, 68] on span "Subscriptions" at bounding box center [51, 70] width 59 height 14
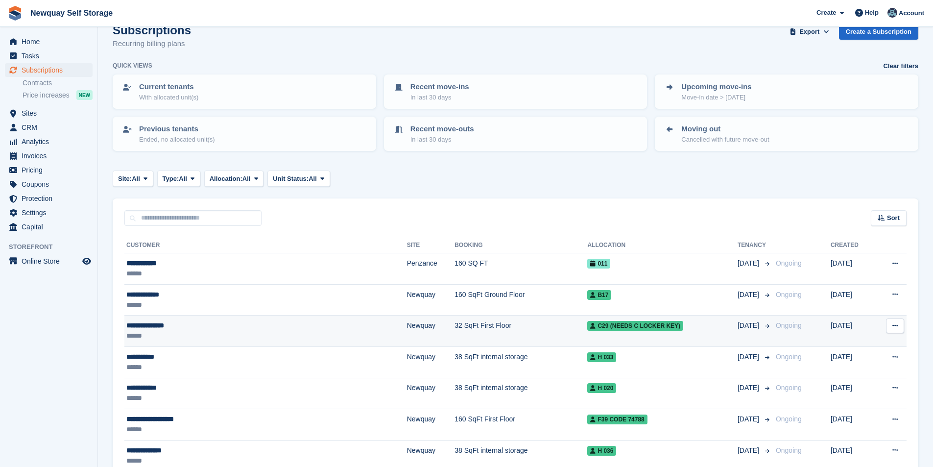
scroll to position [49, 0]
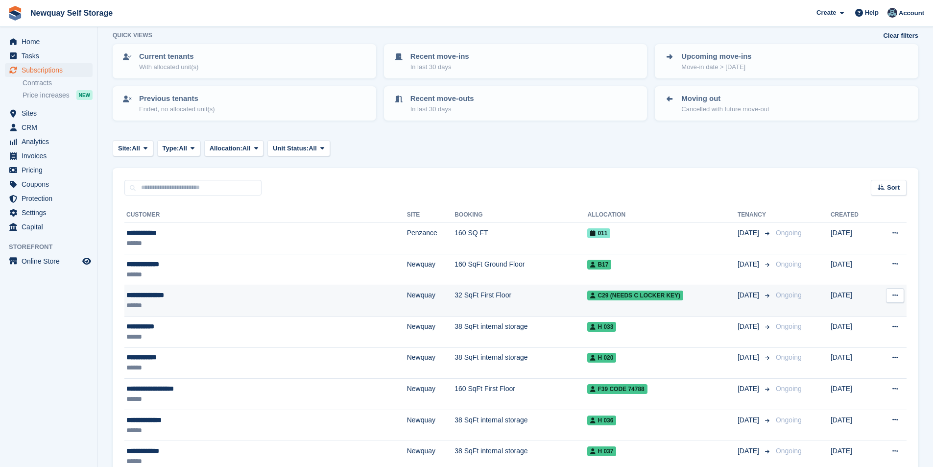
click at [163, 291] on div "**********" at bounding box center [215, 295] width 178 height 10
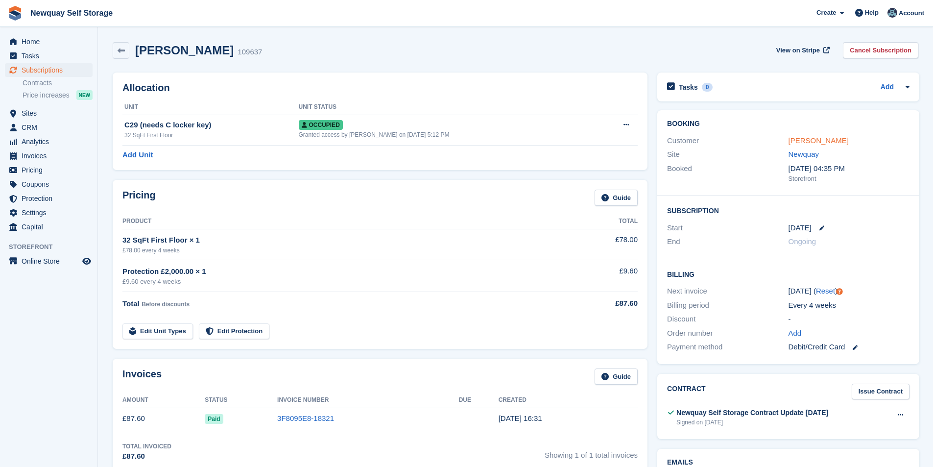
click at [822, 136] on link "[PERSON_NAME]" at bounding box center [819, 140] width 60 height 8
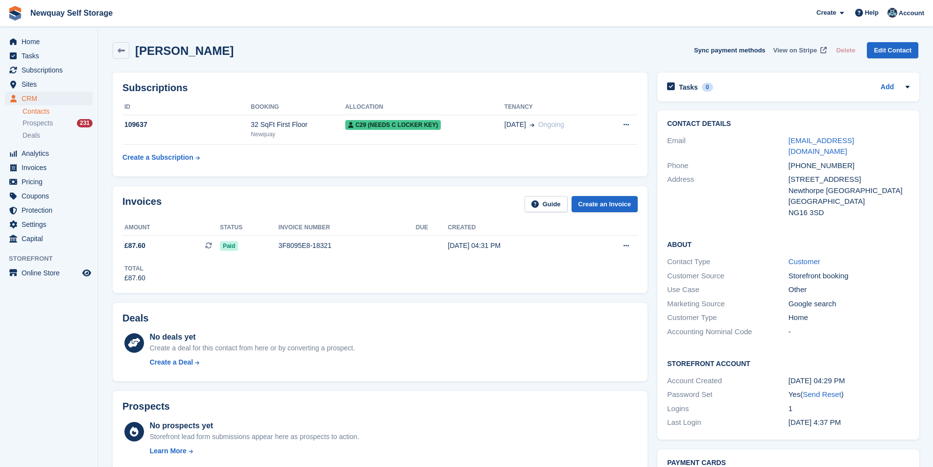
click at [800, 48] on span "View on Stripe" at bounding box center [796, 51] width 44 height 10
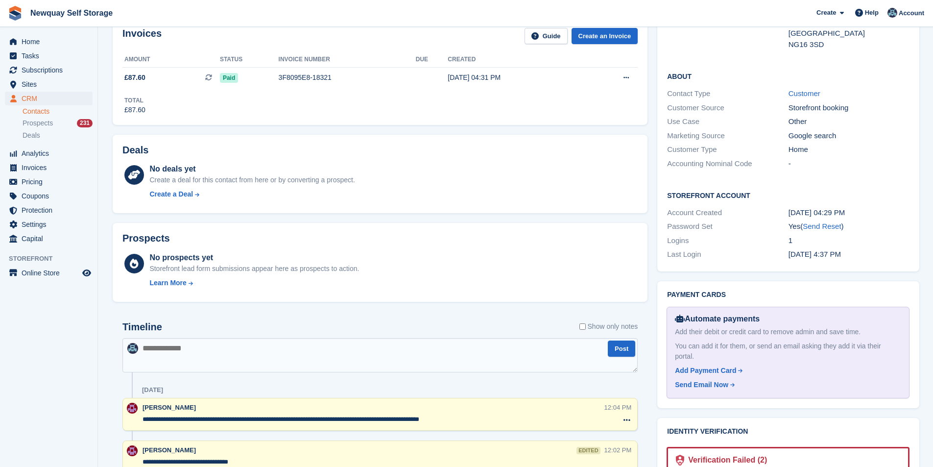
scroll to position [343, 0]
